Goal: Transaction & Acquisition: Purchase product/service

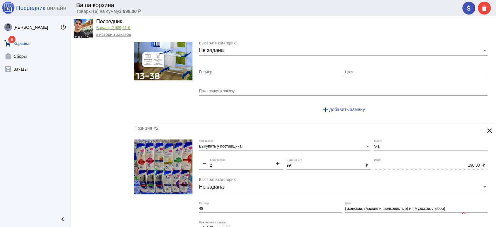
scroll to position [97, 0]
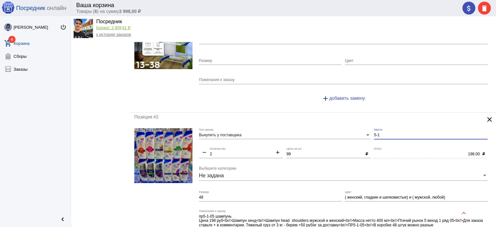
drag, startPoint x: 392, startPoint y: 135, endPoint x: 365, endPoint y: 132, distance: 27.3
click at [365, 132] on div "Выкупить у поставщика Тип заказа 5-1 Место remove 2 Количество add 99 Цена за ш…" at bounding box center [345, 190] width 292 height 124
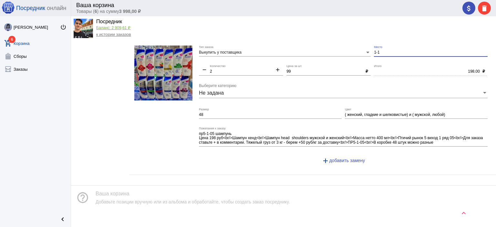
scroll to position [185, 0]
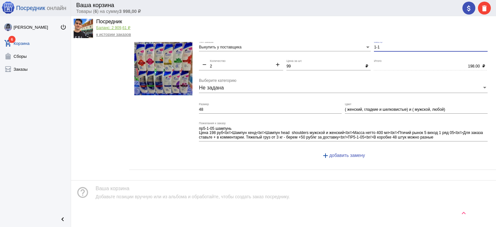
type input "1-1"
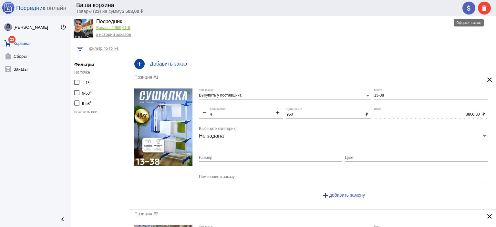
click at [469, 6] on mat-icon "attach_money" at bounding box center [469, 9] width 8 height 8
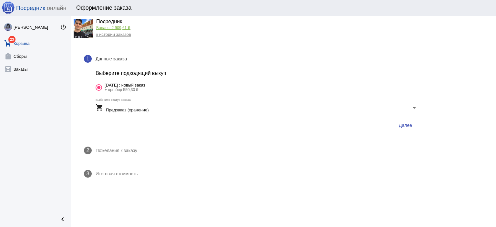
click at [400, 119] on div "shopping_cart Предзаказ (хранение) Выберите статус заказа" at bounding box center [256, 108] width 321 height 21
click at [404, 126] on span "Далее" at bounding box center [405, 125] width 13 height 5
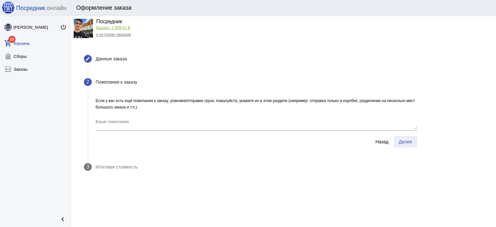
click at [405, 139] on span "Далее" at bounding box center [405, 141] width 13 height 5
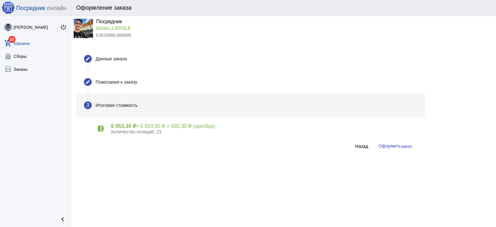
click at [405, 140] on button "Оформить заказ" at bounding box center [395, 146] width 44 height 12
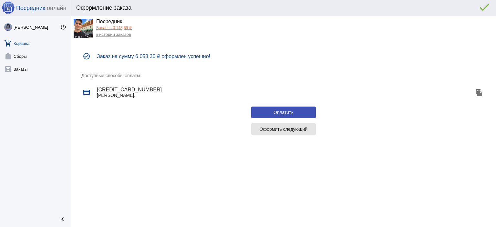
click at [295, 127] on span "Оформить следующий" at bounding box center [283, 129] width 48 height 5
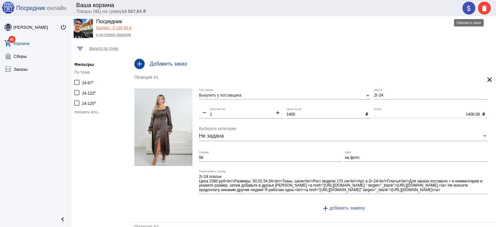
click at [467, 10] on mat-icon "attach_money" at bounding box center [469, 9] width 8 height 8
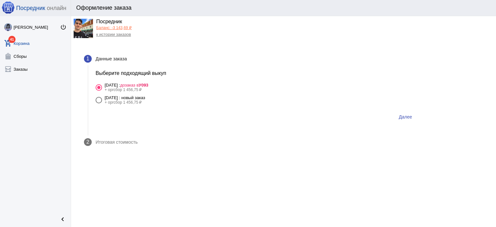
click at [142, 98] on div "[DATE] : новый заказ" at bounding box center [125, 97] width 41 height 5
click at [99, 103] on input "[DATE] : новый заказ + оргсбор 1 456,75 ₽" at bounding box center [98, 103] width 0 height 0
radio input "true"
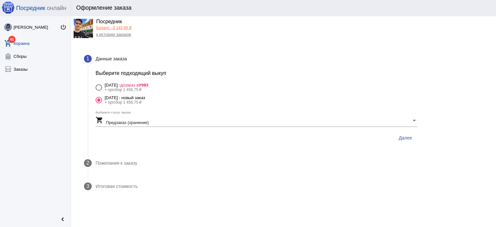
click at [405, 137] on span "Далее" at bounding box center [405, 137] width 13 height 5
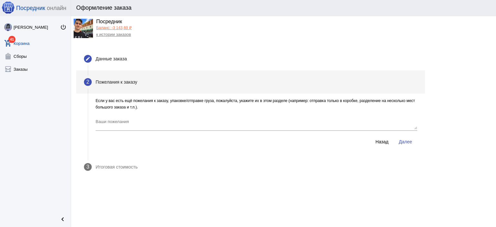
click at [405, 137] on button "Далее" at bounding box center [405, 142] width 24 height 12
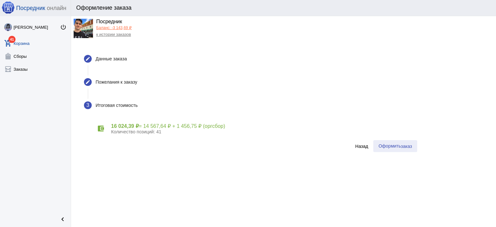
click at [392, 147] on span "Оформить заказ" at bounding box center [395, 145] width 34 height 5
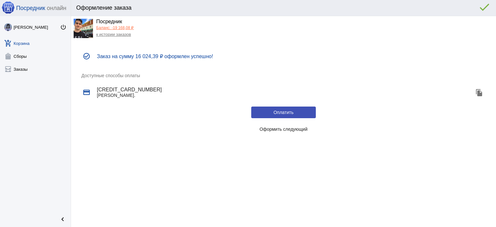
click at [277, 133] on button "Оформить следующий" at bounding box center [283, 129] width 65 height 12
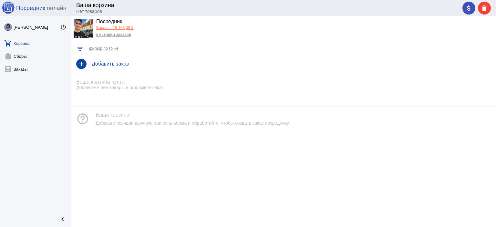
click at [109, 27] on link "Баланс: -19 168,08 ₽" at bounding box center [114, 27] width 37 height 5
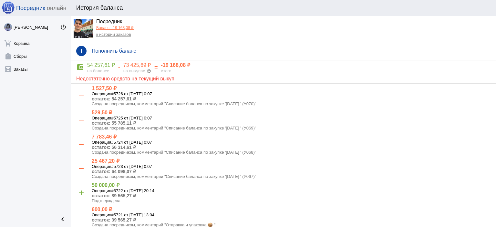
click at [111, 32] on div "к истории заказов" at bounding box center [114, 34] width 37 height 6
click at [109, 31] on div "к истории заказов" at bounding box center [114, 34] width 37 height 6
click at [109, 32] on link "к истории заказов" at bounding box center [113, 34] width 35 height 5
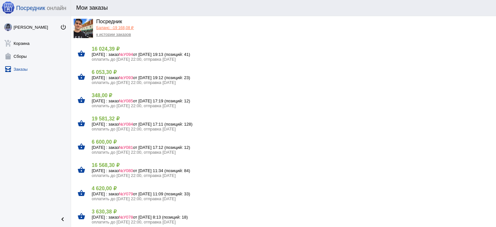
click at [109, 29] on link "Баланс: -19 168,08 ₽" at bounding box center [114, 27] width 37 height 5
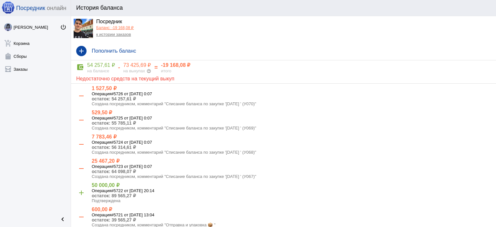
click at [124, 28] on link "Баланс: -19 168,08 ₽" at bounding box center [114, 27] width 37 height 5
click at [119, 37] on link "к истории заказов" at bounding box center [113, 34] width 35 height 5
